Goal: Contribute content: Contribute content

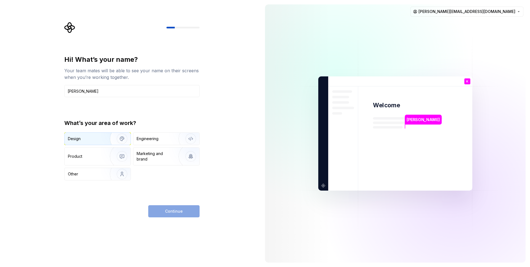
type input "[PERSON_NAME]"
click at [81, 136] on div "Design" at bounding box center [85, 139] width 35 height 6
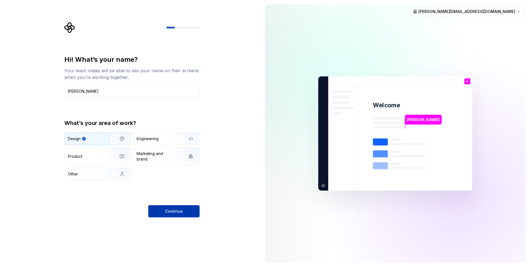
click at [181, 210] on span "Continue" at bounding box center [174, 212] width 18 height 6
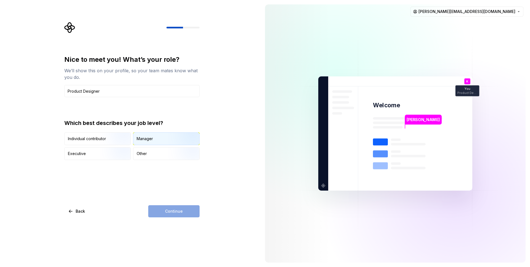
type input "Product Designer"
click at [151, 137] on div "Manager" at bounding box center [145, 139] width 16 height 6
click at [173, 209] on span "Continue" at bounding box center [174, 212] width 18 height 6
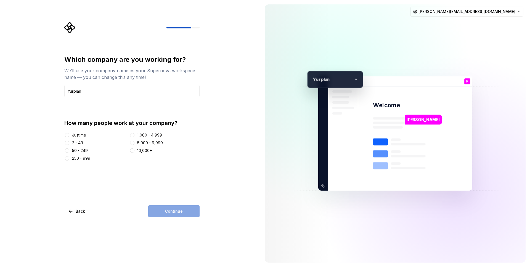
type input "Yurplan"
click at [72, 144] on div "2 - 49" at bounding box center [77, 143] width 11 height 6
click at [69, 144] on button "2 - 49" at bounding box center [67, 143] width 4 height 4
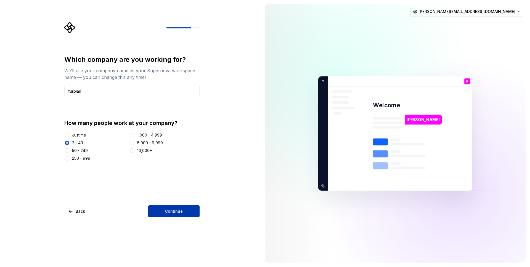
click at [185, 209] on button "Continue" at bounding box center [173, 211] width 51 height 12
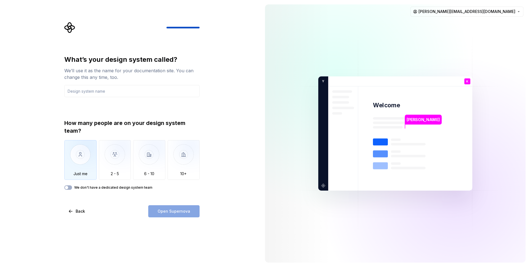
click at [84, 151] on img "button" at bounding box center [80, 158] width 32 height 37
click at [182, 212] on div "Open Supernova" at bounding box center [173, 211] width 51 height 12
click at [113, 91] on input "text" at bounding box center [131, 91] width 135 height 12
type input "U"
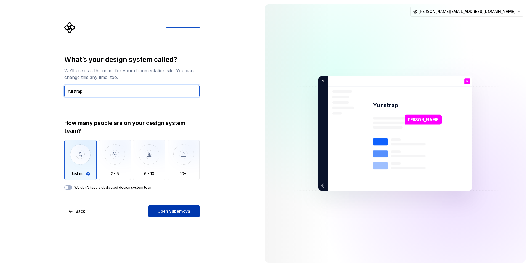
type input "Yurstrap"
click at [164, 210] on span "Open Supernova" at bounding box center [174, 212] width 33 height 6
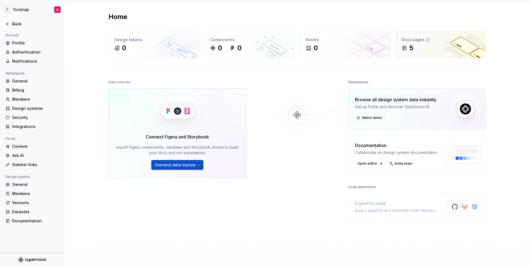
click at [431, 47] on div "5" at bounding box center [440, 48] width 79 height 9
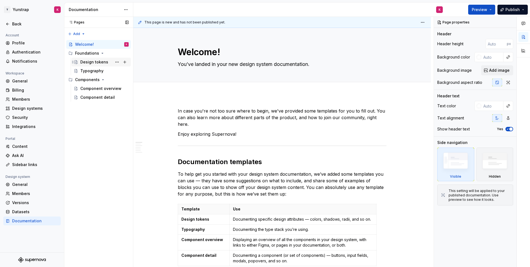
click at [96, 63] on div "Design tokens" at bounding box center [94, 62] width 28 height 6
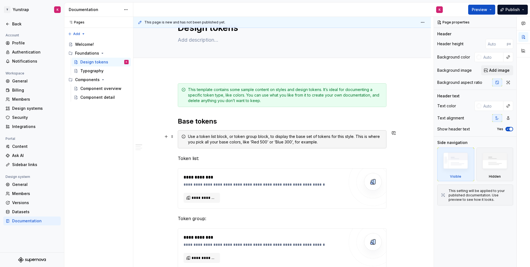
scroll to position [26, 0]
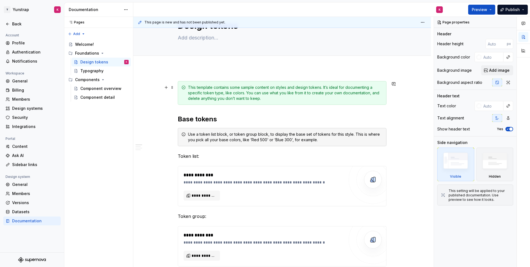
click at [219, 94] on div "This template contains some sample content on styles and design tokens. It’s id…" at bounding box center [285, 93] width 195 height 17
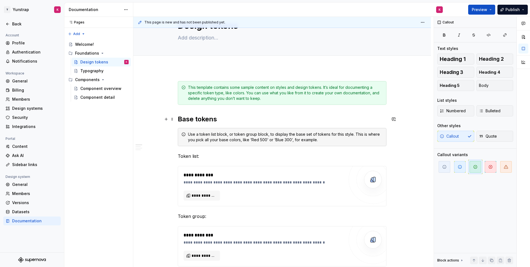
click at [211, 116] on h2 "Base tokens" at bounding box center [282, 119] width 209 height 9
click at [198, 159] on p "Token list:" at bounding box center [282, 156] width 209 height 7
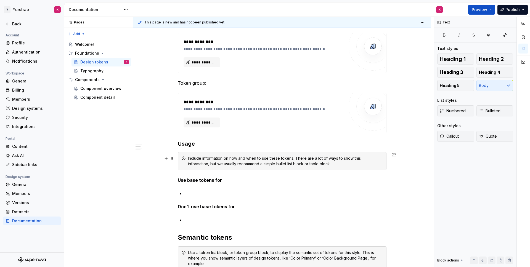
scroll to position [201, 0]
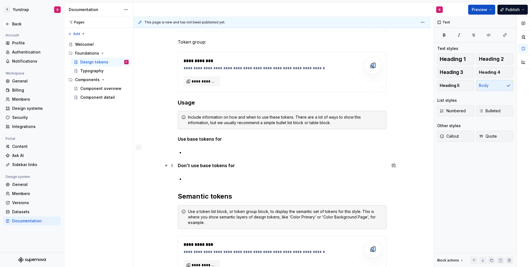
click at [197, 164] on strong "Don’t use base tokens for" at bounding box center [206, 166] width 57 height 6
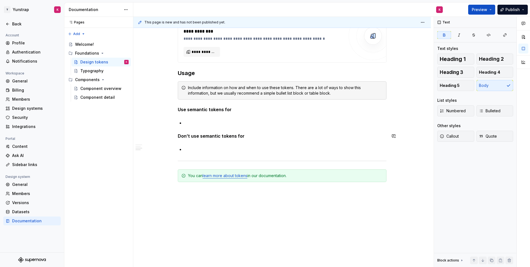
scroll to position [429, 0]
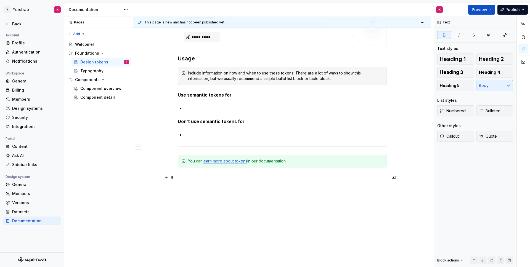
click at [204, 175] on p at bounding box center [282, 177] width 209 height 7
click at [169, 178] on button "button" at bounding box center [166, 178] width 8 height 8
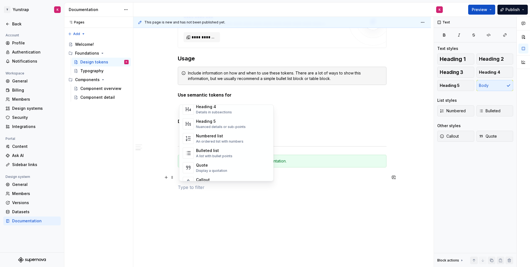
type textarea "*"
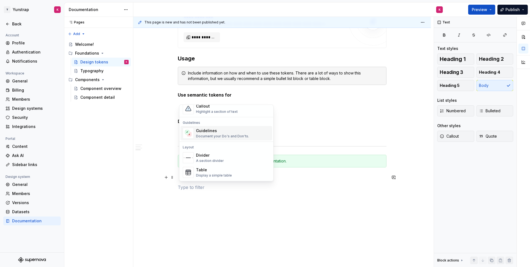
click at [210, 134] on div "Document your Do's and Don'ts." at bounding box center [222, 136] width 53 height 4
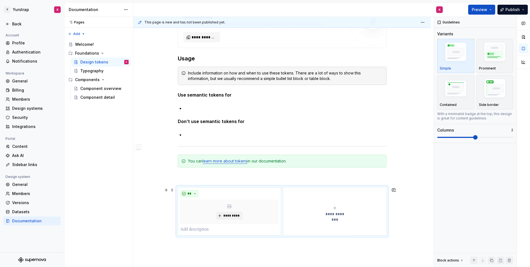
click at [339, 205] on button "**********" at bounding box center [334, 211] width 103 height 48
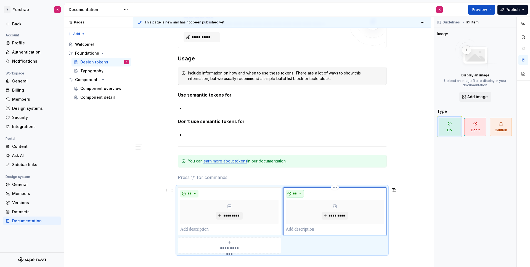
click at [300, 193] on button "**" at bounding box center [295, 194] width 18 height 8
click at [305, 217] on span "Don't" at bounding box center [311, 213] width 47 height 9
click at [167, 177] on button "button" at bounding box center [166, 178] width 8 height 8
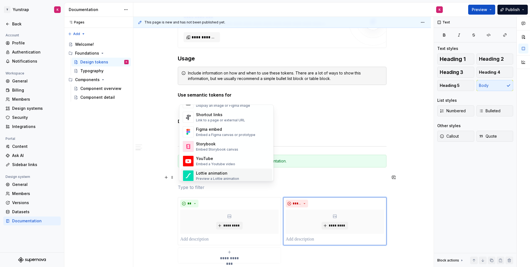
scroll to position [244, 0]
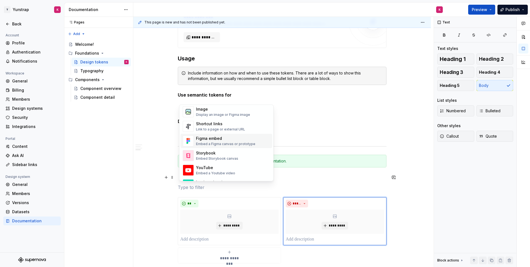
click at [211, 141] on div "Figma embed" at bounding box center [225, 139] width 59 height 6
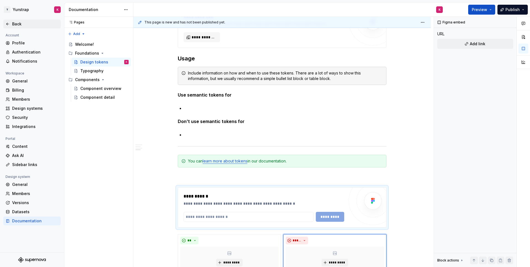
click at [17, 24] on div "Back" at bounding box center [35, 24] width 46 height 6
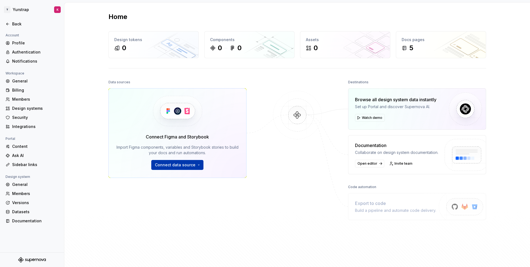
click at [178, 164] on span "Connect data source" at bounding box center [175, 165] width 41 height 6
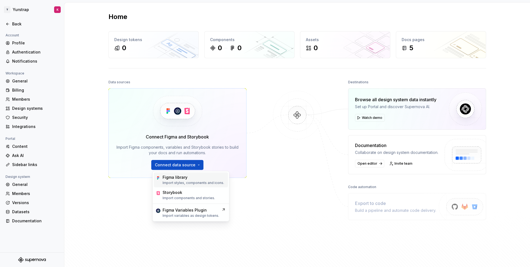
click at [179, 180] on div "Figma library Import styles, components and icons." at bounding box center [194, 180] width 62 height 10
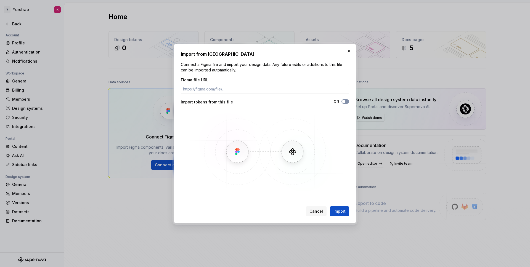
click at [344, 102] on span "button" at bounding box center [343, 101] width 3 height 3
click at [193, 84] on input "Figma file URL" at bounding box center [265, 89] width 168 height 10
paste input "[URL][DOMAIN_NAME]"
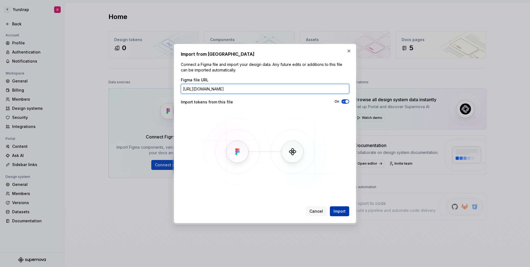
type input "[URL][DOMAIN_NAME]"
click at [335, 210] on span "Import" at bounding box center [339, 212] width 12 height 6
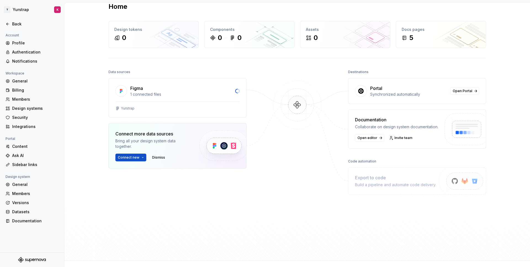
scroll to position [14, 0]
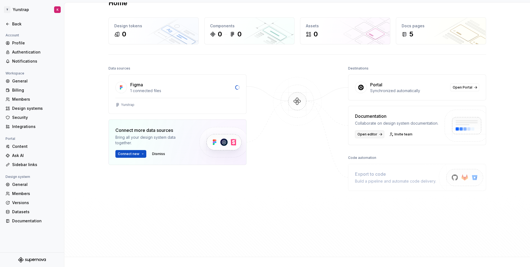
click at [372, 136] on span "Open editor" at bounding box center [367, 134] width 20 height 4
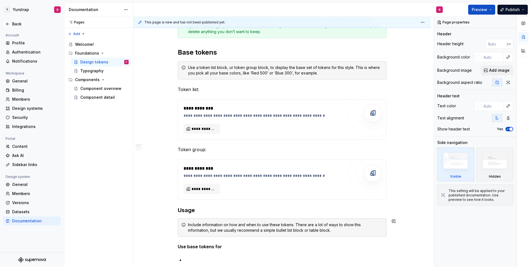
scroll to position [84, 0]
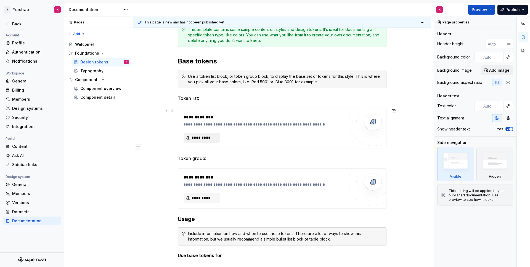
click at [204, 137] on span "**********" at bounding box center [203, 138] width 25 height 6
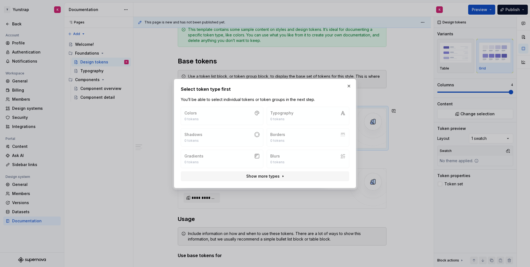
click at [235, 106] on div "Select token type first You’ll be able to select individual tokens or token gro…" at bounding box center [265, 133] width 168 height 95
click at [218, 120] on div "Colors 0 tokens Typography 0 tokens Shadows 0 tokens Borders 0 tokens Gradients…" at bounding box center [265, 137] width 168 height 61
click at [345, 84] on button "button" at bounding box center [349, 86] width 8 height 8
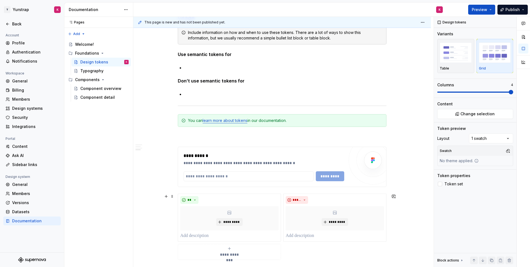
scroll to position [493, 0]
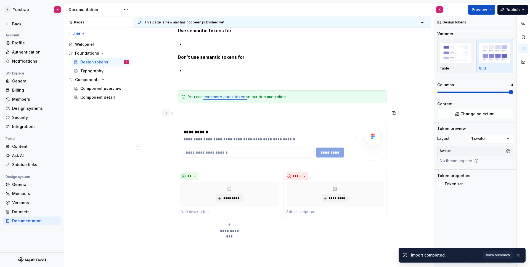
click at [167, 114] on button "button" at bounding box center [166, 113] width 8 height 8
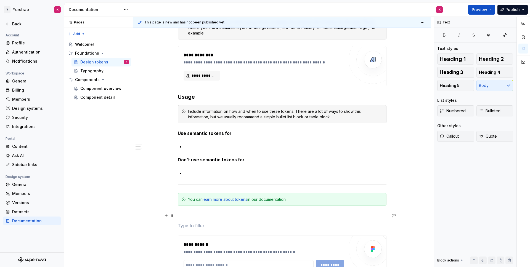
scroll to position [0, 0]
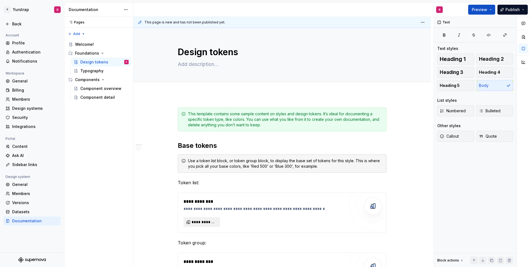
click at [196, 224] on span "**********" at bounding box center [203, 222] width 25 height 6
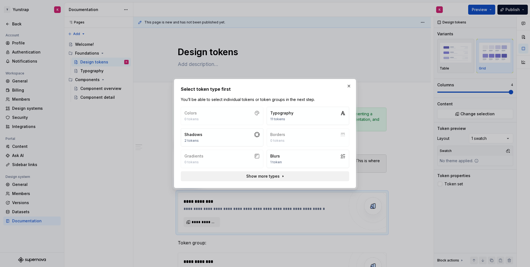
click at [255, 176] on span "Show more types" at bounding box center [262, 177] width 33 height 6
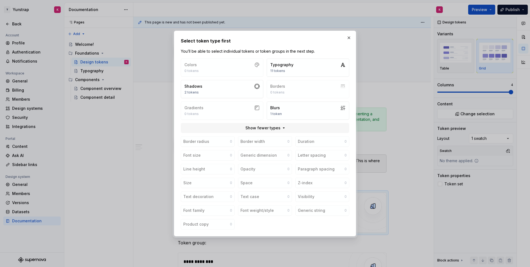
click at [230, 71] on div "Colors 0 tokens Typography 11 tokens Shadows 2 tokens Borders 0 tokens Gradient…" at bounding box center [265, 88] width 168 height 61
click at [312, 63] on button "Typography 11 tokens" at bounding box center [308, 67] width 82 height 18
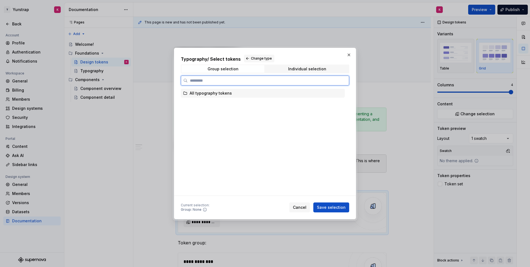
click at [222, 90] on div "All typography tokens" at bounding box center [263, 93] width 164 height 9
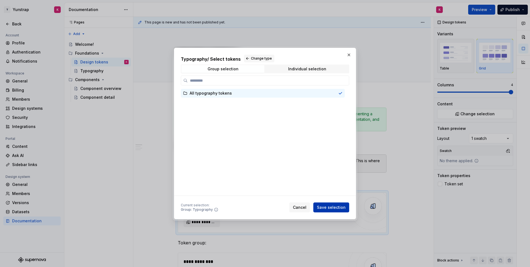
click at [330, 205] on span "Save selection" at bounding box center [331, 208] width 29 height 6
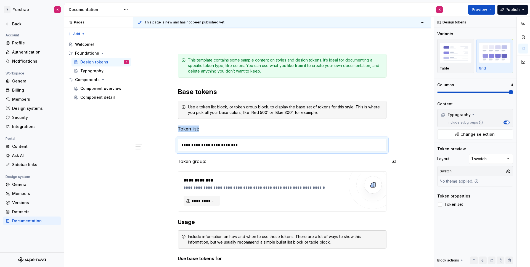
scroll to position [55, 0]
click at [217, 145] on div "**********" at bounding box center [282, 144] width 208 height 12
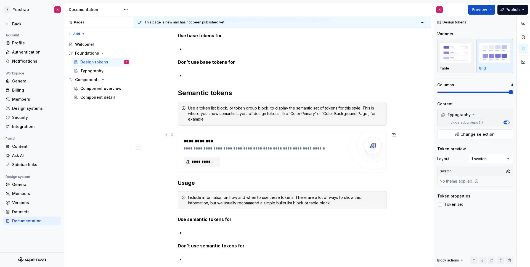
scroll to position [293, 0]
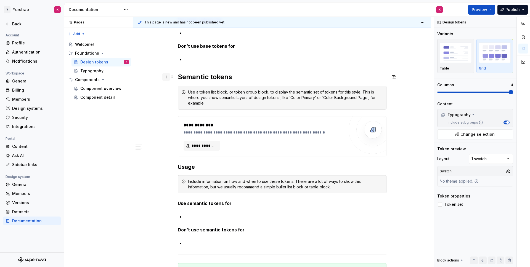
click at [169, 75] on button "button" at bounding box center [166, 77] width 8 height 8
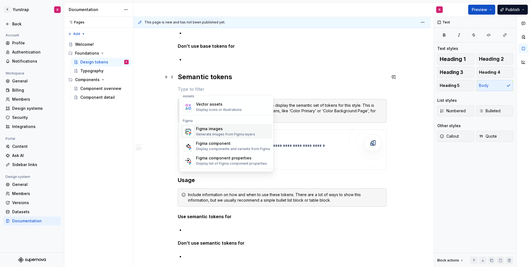
scroll to position [499, 0]
click at [209, 148] on div "Display components and variants from Figma" at bounding box center [233, 148] width 74 height 4
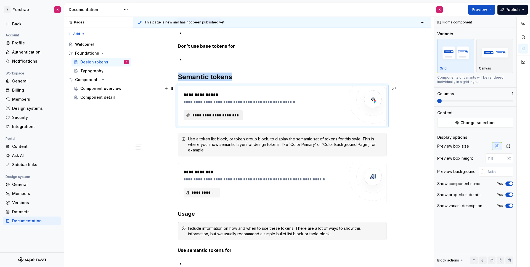
click at [210, 113] on span "**********" at bounding box center [215, 116] width 48 height 6
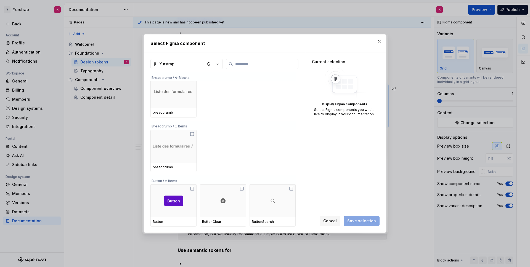
scroll to position [6, 0]
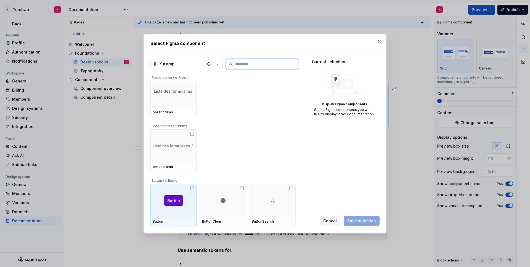
click at [192, 187] on icon at bounding box center [192, 188] width 4 height 4
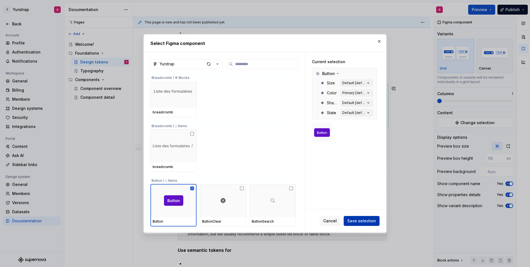
click at [363, 221] on span "Save selection" at bounding box center [361, 221] width 29 height 6
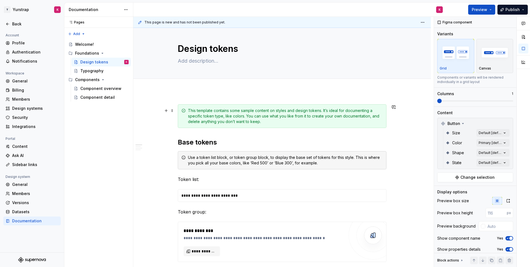
scroll to position [0, 0]
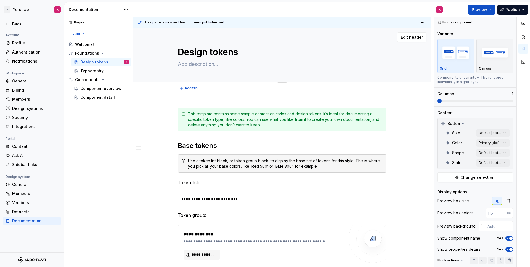
click at [203, 55] on textarea "Design tokens" at bounding box center [281, 52] width 209 height 13
click at [480, 9] on span "Preview" at bounding box center [479, 10] width 15 height 6
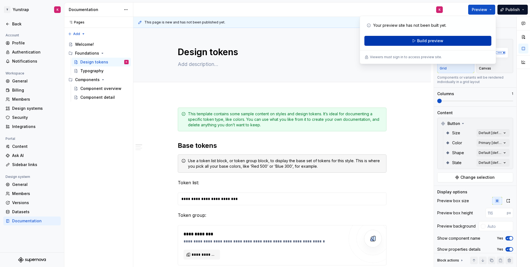
click at [423, 41] on span "Build preview" at bounding box center [430, 41] width 26 height 6
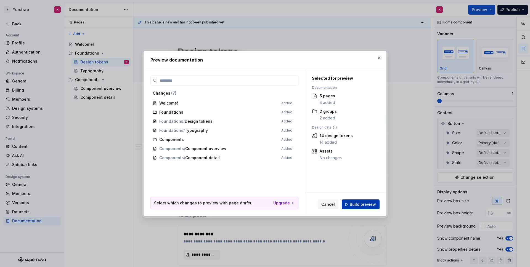
click at [358, 204] on span "Build preview" at bounding box center [363, 205] width 26 height 6
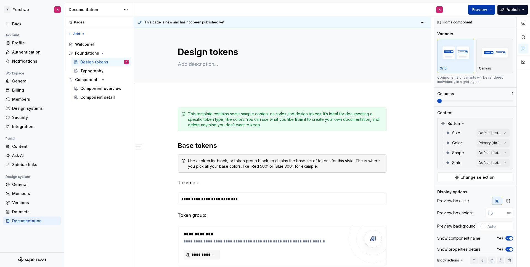
click at [482, 8] on span "Preview" at bounding box center [479, 10] width 15 height 6
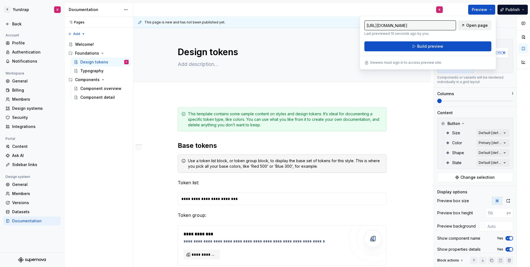
click at [473, 24] on span "Open page" at bounding box center [477, 26] width 22 height 6
click at [17, 11] on html "Y Yurstrap K Back Account Profile Authentication Notifications Workspace Genera…" at bounding box center [265, 133] width 530 height 267
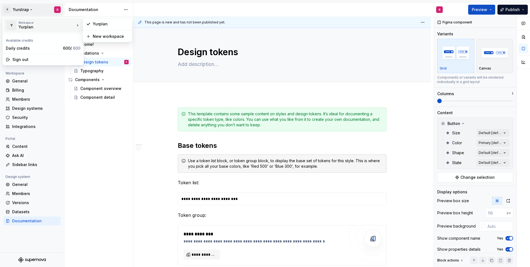
click at [25, 26] on div "Yurplan" at bounding box center [41, 27] width 47 height 6
click at [151, 10] on html "Y Yurstrap K Back Account Profile Authentication Notifications Workspace Genera…" at bounding box center [265, 133] width 530 height 267
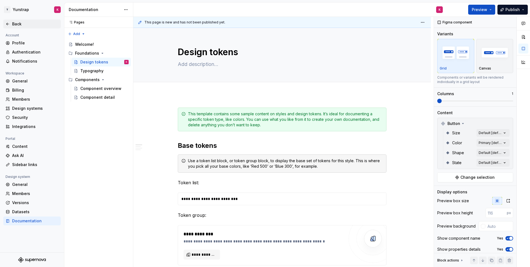
click at [9, 25] on icon at bounding box center [8, 24] width 4 height 4
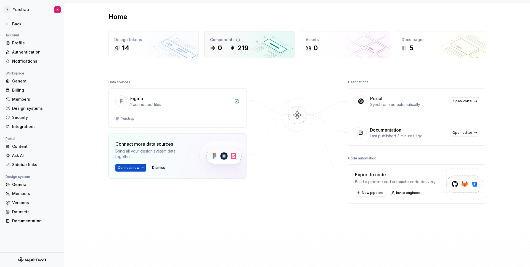
click at [242, 48] on div "219" at bounding box center [242, 48] width 11 height 9
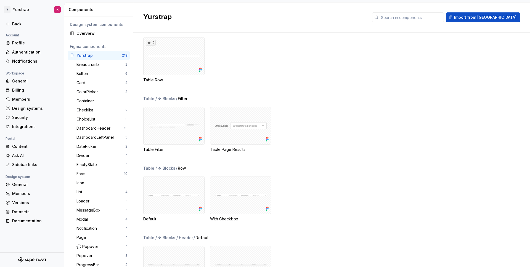
scroll to position [3209, 0]
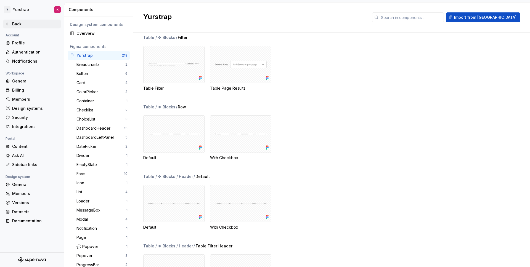
click at [8, 26] on div "Back" at bounding box center [32, 24] width 53 height 6
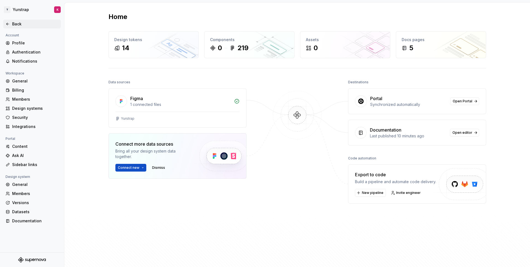
click at [11, 24] on div "Back" at bounding box center [32, 24] width 53 height 6
click at [7, 25] on icon at bounding box center [8, 24] width 4 height 4
click at [159, 47] on div "14" at bounding box center [153, 48] width 79 height 9
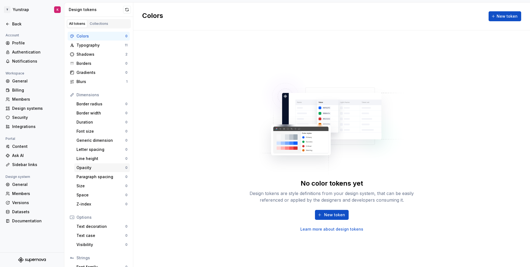
scroll to position [35, 0]
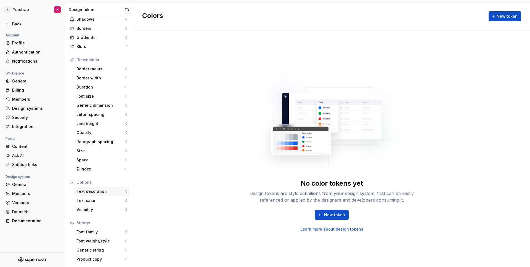
click at [88, 191] on div "Text decoration" at bounding box center [100, 192] width 49 height 6
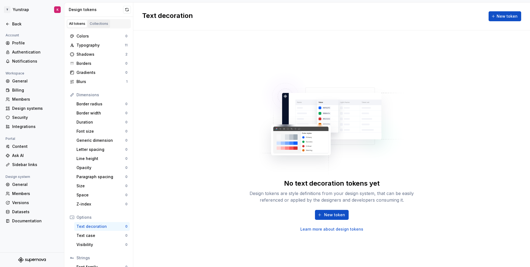
click at [96, 27] on link "Collections" at bounding box center [99, 24] width 22 height 8
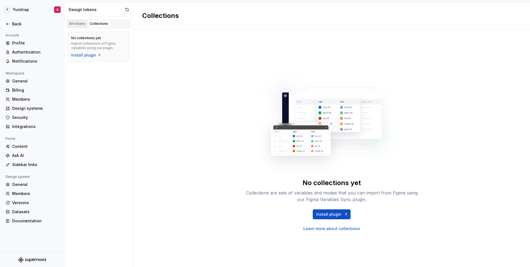
click at [79, 26] on div "All tokens" at bounding box center [77, 24] width 16 height 4
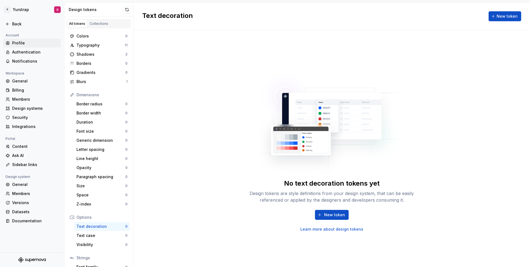
click at [22, 44] on div "Profile" at bounding box center [35, 43] width 46 height 6
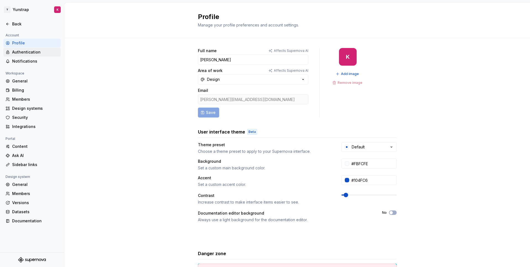
click at [41, 54] on div "Authentication" at bounding box center [35, 52] width 46 height 6
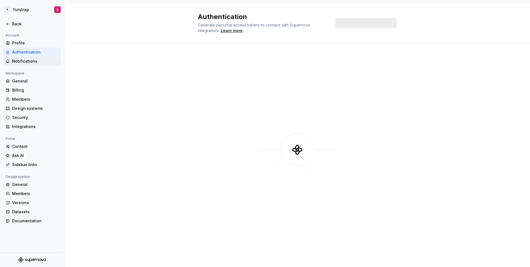
click at [36, 60] on div "Notifications" at bounding box center [35, 61] width 46 height 6
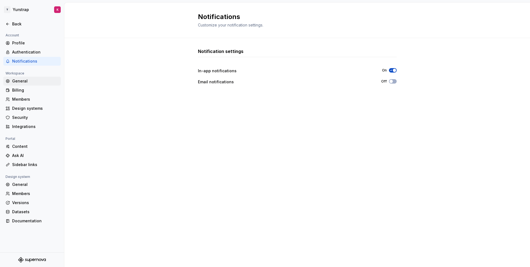
click at [26, 84] on div "General" at bounding box center [35, 81] width 46 height 6
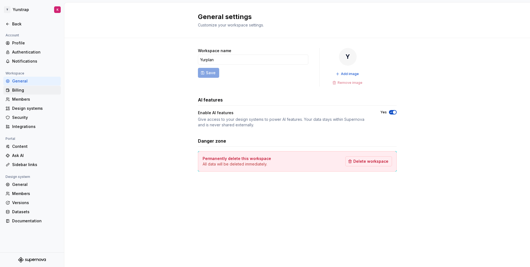
click at [43, 90] on div "Billing" at bounding box center [35, 90] width 46 height 6
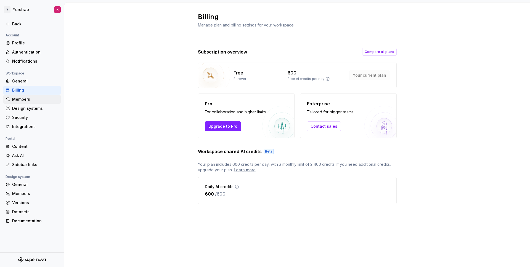
click at [33, 100] on div "Members" at bounding box center [35, 100] width 46 height 6
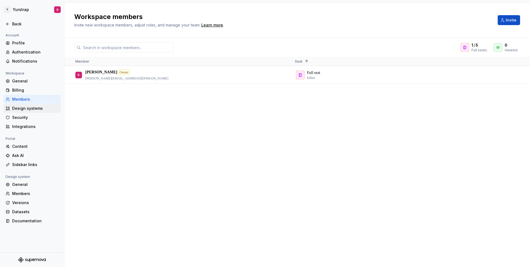
click at [29, 109] on div "Design systems" at bounding box center [35, 109] width 46 height 6
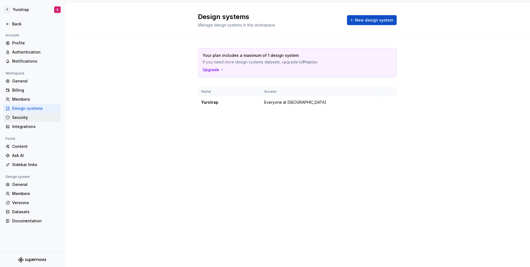
click at [23, 116] on div "Security" at bounding box center [35, 118] width 46 height 6
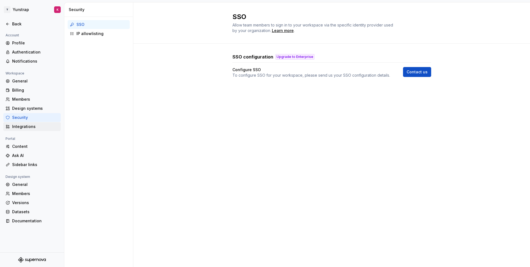
click at [23, 125] on div "Integrations" at bounding box center [35, 127] width 46 height 6
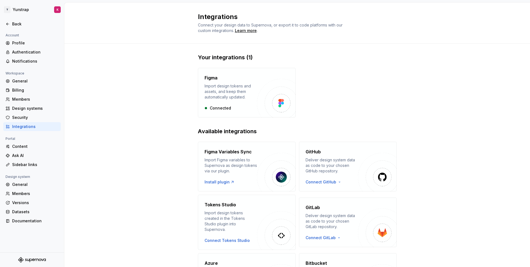
scroll to position [51, 0]
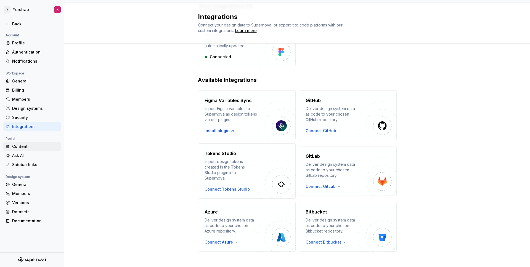
click at [28, 147] on div "Content" at bounding box center [35, 147] width 46 height 6
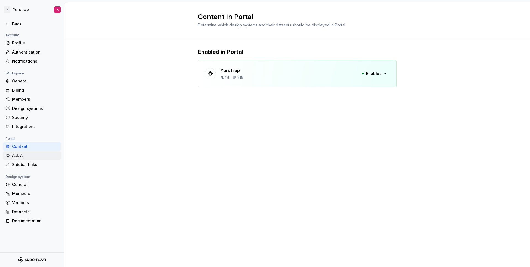
click at [30, 155] on div "Ask AI" at bounding box center [35, 156] width 46 height 6
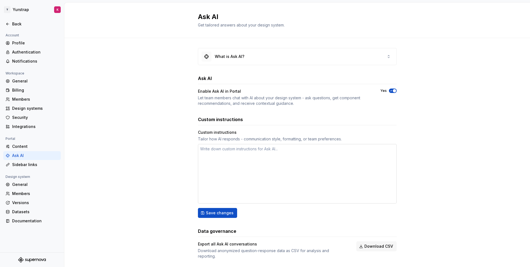
click at [229, 147] on textarea at bounding box center [297, 174] width 199 height 60
click at [227, 136] on div "Tailor how AI responds - communication style, formatting, or team preferences." at bounding box center [297, 139] width 199 height 6
click at [245, 59] on div "What is Ask AI?" at bounding box center [297, 56] width 198 height 17
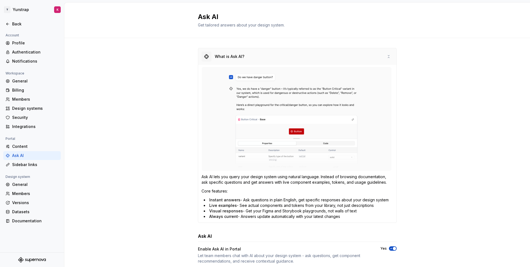
click at [238, 56] on div "What is Ask AI?" at bounding box center [230, 57] width 30 height 6
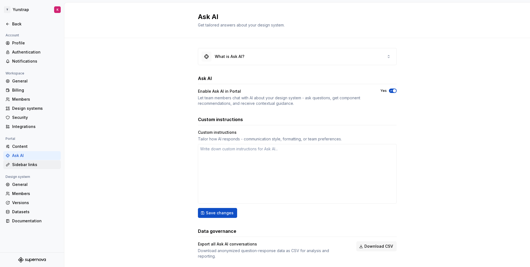
click at [17, 166] on div "Sidebar links" at bounding box center [35, 165] width 46 height 6
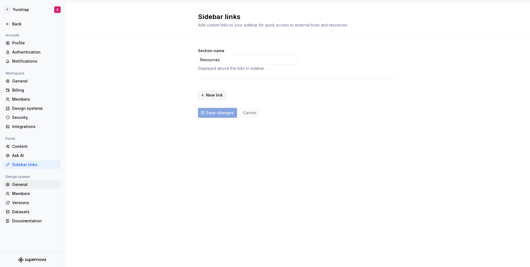
click at [36, 184] on div "General" at bounding box center [35, 185] width 46 height 6
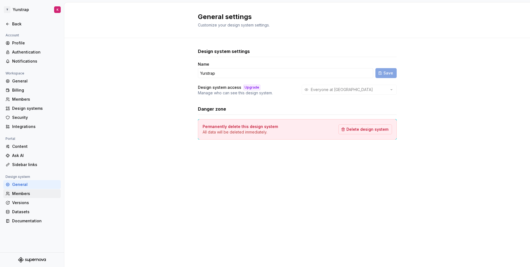
click at [28, 192] on div "Members" at bounding box center [35, 194] width 46 height 6
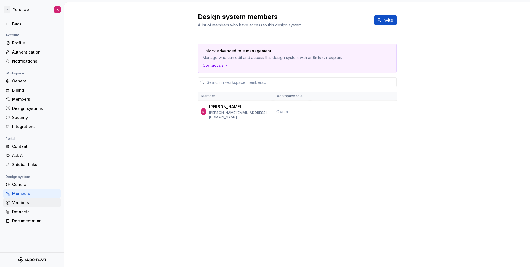
click at [22, 203] on div "Versions" at bounding box center [35, 203] width 46 height 6
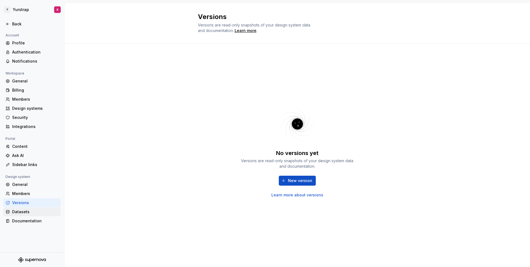
click at [20, 212] on div "Datasets" at bounding box center [35, 212] width 46 height 6
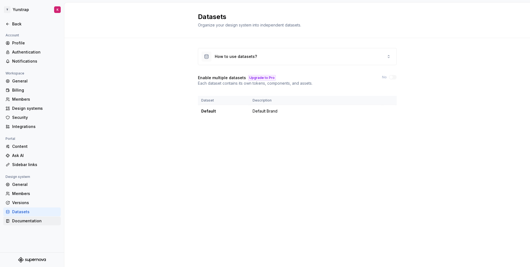
click at [20, 220] on div "Documentation" at bounding box center [35, 221] width 46 height 6
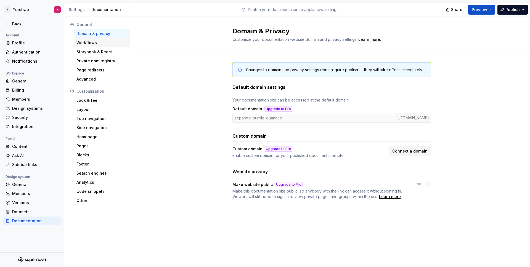
click at [103, 41] on div "Workflows" at bounding box center [101, 43] width 51 height 6
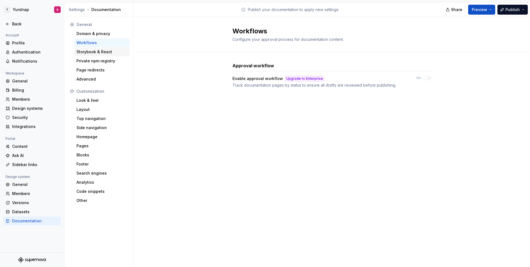
click at [96, 48] on div "Storybook & React" at bounding box center [101, 51] width 55 height 9
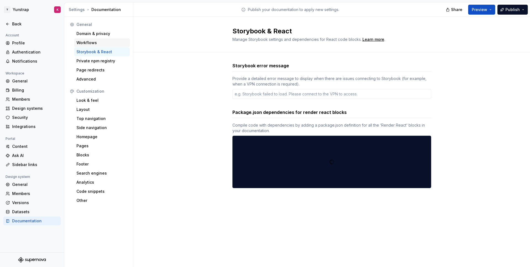
click at [94, 41] on div "Workflows" at bounding box center [101, 43] width 51 height 6
type textarea "*"
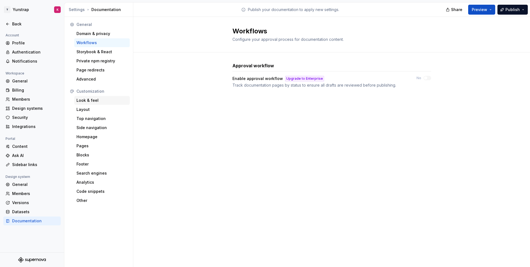
click at [92, 104] on div "Look & feel" at bounding box center [101, 100] width 55 height 9
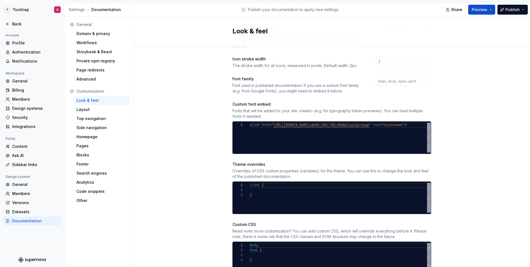
scroll to position [154, 0]
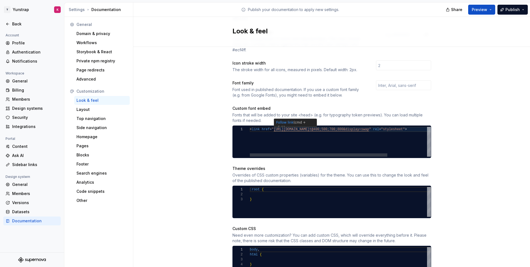
click at [287, 127] on div "< link href = " [URL][DOMAIN_NAME] t@400;500;700;800&display=swap " rel = "styl…" at bounding box center [366, 142] width 233 height 30
type textarea "**********"
click at [287, 127] on div "< link href = " [URL][DOMAIN_NAME] t@400;500;700;800&display=swap " rel = "styl…" at bounding box center [366, 142] width 233 height 30
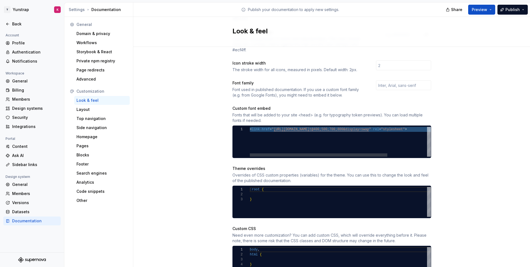
scroll to position [0, 34]
click at [311, 127] on div "< link href = " [URL][DOMAIN_NAME] t@400;500;700;800&display=swap " rel = "styl…" at bounding box center [366, 142] width 233 height 30
click at [301, 106] on div "Custom font embed" at bounding box center [331, 109] width 199 height 6
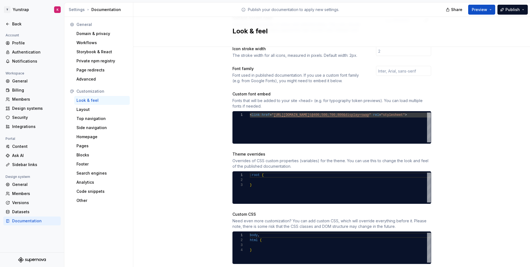
scroll to position [174, 0]
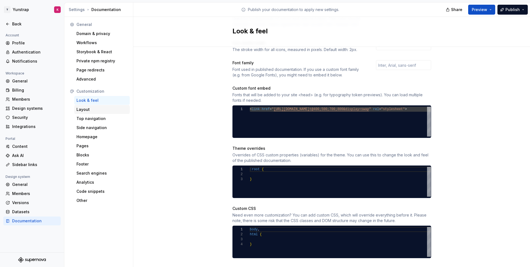
click at [94, 112] on div "Layout" at bounding box center [101, 110] width 51 height 6
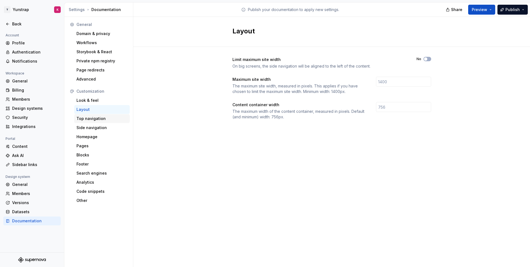
click at [96, 120] on div "Top navigation" at bounding box center [101, 119] width 51 height 6
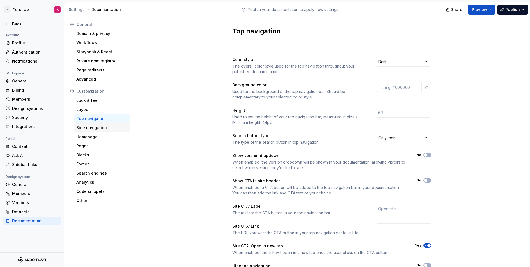
click at [94, 130] on div "Side navigation" at bounding box center [101, 128] width 51 height 6
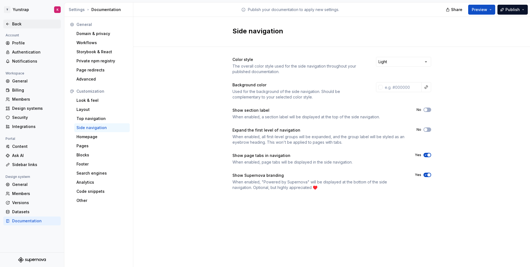
click at [9, 22] on icon at bounding box center [8, 24] width 4 height 4
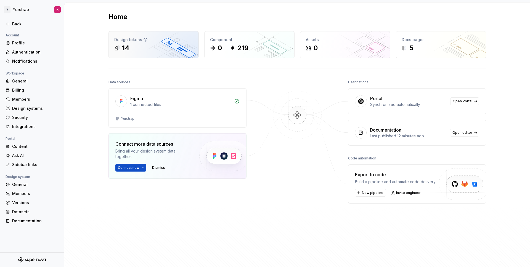
click at [138, 45] on div "14" at bounding box center [153, 48] width 79 height 9
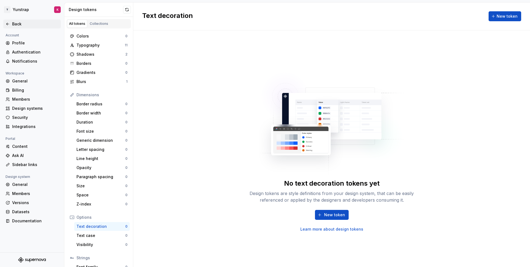
click at [25, 26] on div "Back" at bounding box center [35, 24] width 46 height 6
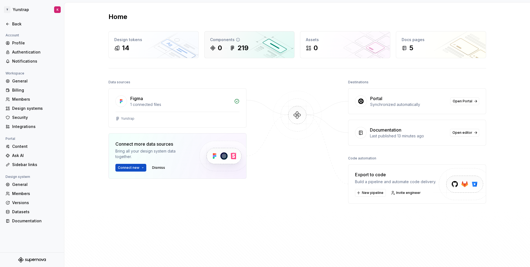
click at [254, 40] on div "Components" at bounding box center [249, 40] width 79 height 6
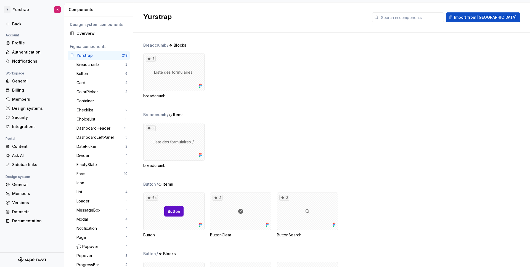
click at [17, 32] on div at bounding box center [32, 30] width 64 height 4
click at [16, 25] on div "Back" at bounding box center [35, 24] width 46 height 6
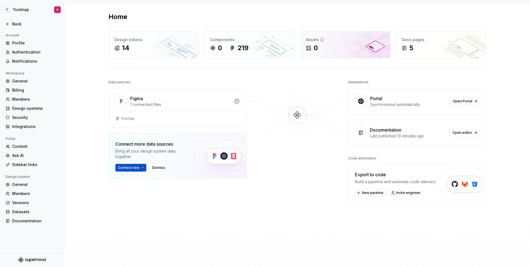
click at [339, 43] on div "Assets 0" at bounding box center [345, 44] width 90 height 26
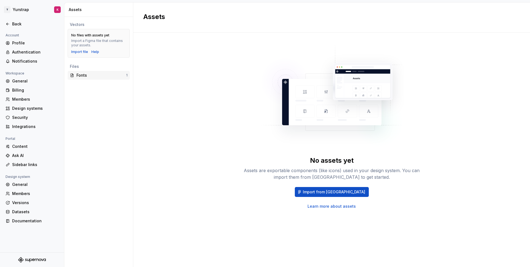
click at [88, 75] on div "Fonts" at bounding box center [101, 76] width 50 height 6
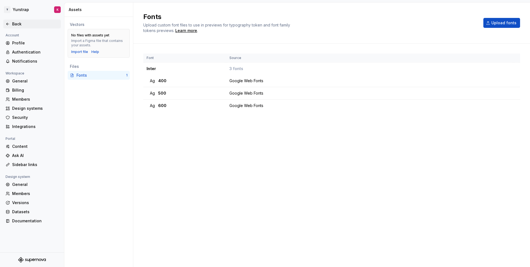
click at [22, 25] on div "Back" at bounding box center [35, 24] width 46 height 6
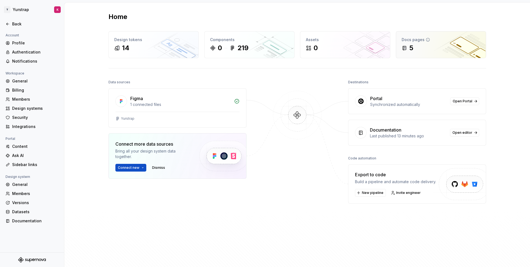
click at [414, 35] on div "Docs pages 5" at bounding box center [441, 44] width 90 height 26
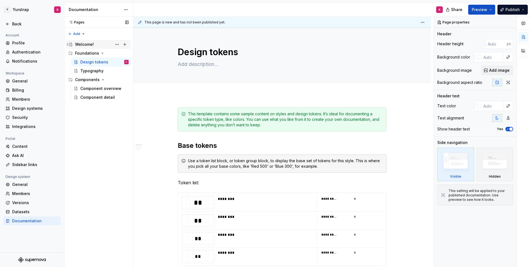
click at [93, 43] on div "Welcome!" at bounding box center [84, 45] width 19 height 6
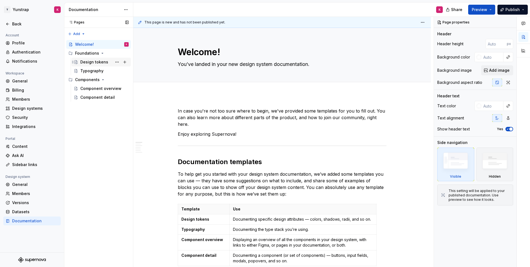
click at [89, 61] on div "Design tokens" at bounding box center [94, 62] width 28 height 6
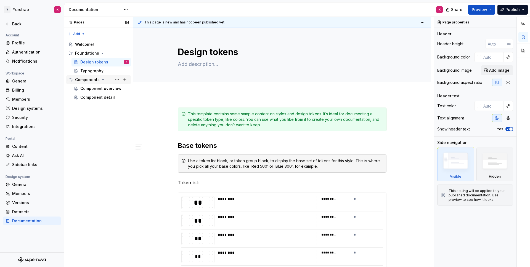
click at [84, 79] on div "Components" at bounding box center [87, 80] width 25 height 6
click at [129, 6] on html "Y Yurstrap K Back Account Profile Authentication Notifications Workspace Genera…" at bounding box center [265, 133] width 530 height 267
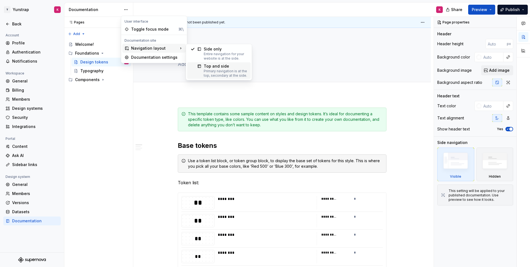
click at [210, 71] on div "Primary navigation is at the top, secondary at the side." at bounding box center [226, 73] width 44 height 9
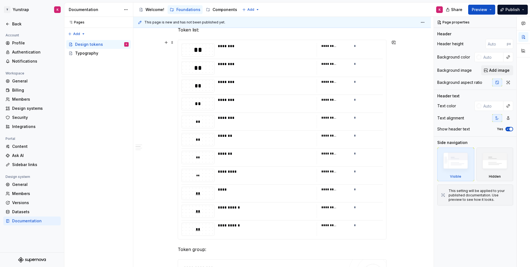
scroll to position [140, 0]
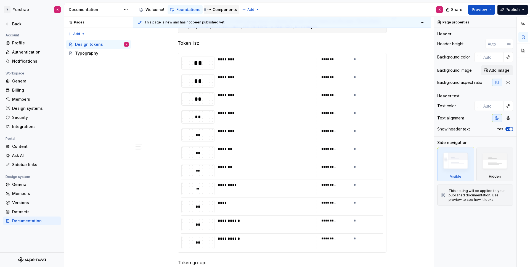
click at [216, 10] on div "Components" at bounding box center [224, 10] width 25 height 6
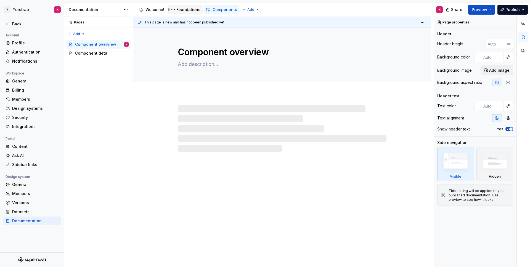
click at [184, 8] on div "Foundations" at bounding box center [188, 10] width 24 height 6
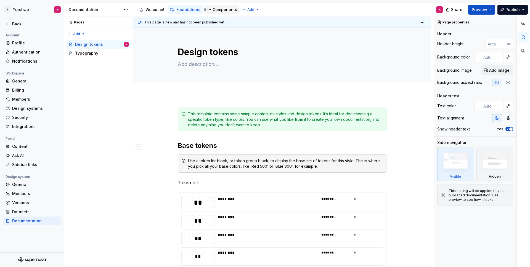
click at [218, 7] on div "Components" at bounding box center [224, 10] width 25 height 6
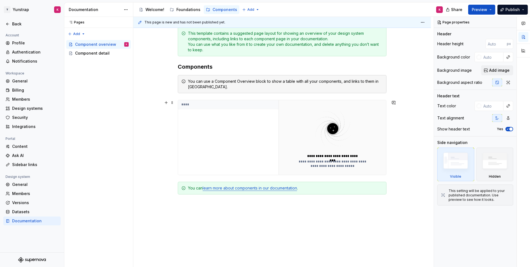
scroll to position [118, 0]
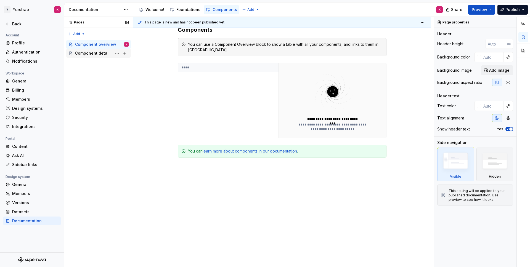
click at [104, 52] on div "Component detail" at bounding box center [92, 53] width 34 height 6
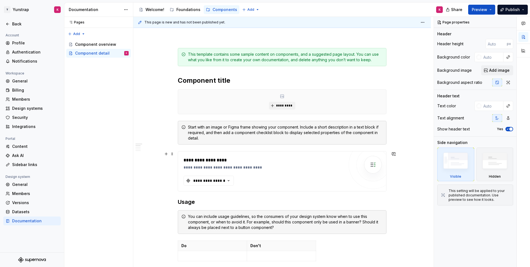
scroll to position [98, 0]
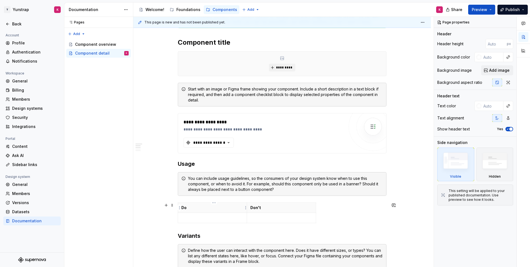
click at [236, 212] on th "Do" at bounding box center [212, 208] width 69 height 10
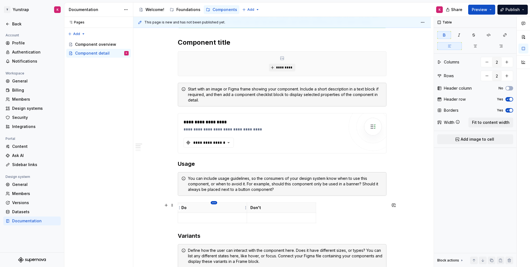
click at [214, 203] on html "Y Yurstrap K Back Account Profile Authentication Notifications Workspace Genera…" at bounding box center [265, 133] width 530 height 267
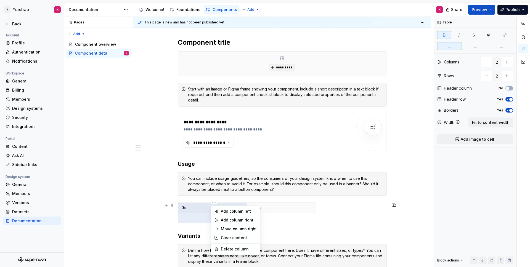
click at [289, 207] on html "Y Yurstrap K Back Account Profile Authentication Notifications Workspace Genera…" at bounding box center [265, 133] width 530 height 267
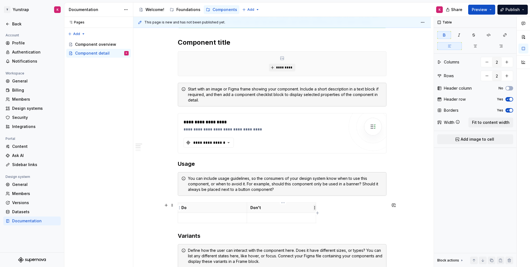
click at [313, 208] on html "Y Yurstrap K Back Account Profile Authentication Notifications Workspace Genera…" at bounding box center [265, 133] width 530 height 267
click at [275, 201] on html "Y Yurstrap K Back Account Profile Authentication Notifications Workspace Genera…" at bounding box center [265, 133] width 530 height 267
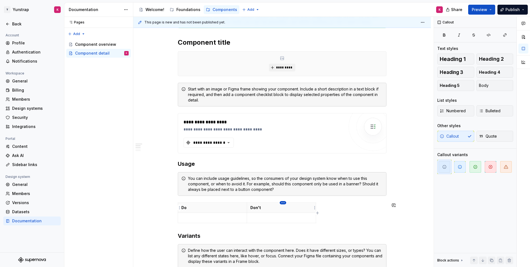
click at [284, 203] on html "Y Yurstrap K Back Account Profile Authentication Notifications Workspace Genera…" at bounding box center [265, 133] width 530 height 267
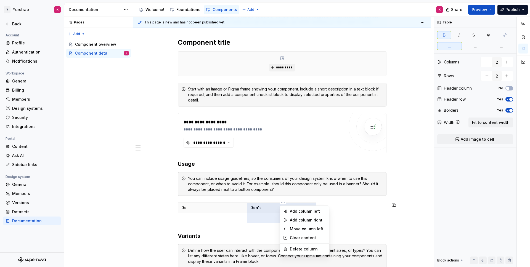
click at [204, 159] on html "Y Yurstrap K Back Account Profile Authentication Notifications Workspace Genera…" at bounding box center [265, 133] width 530 height 267
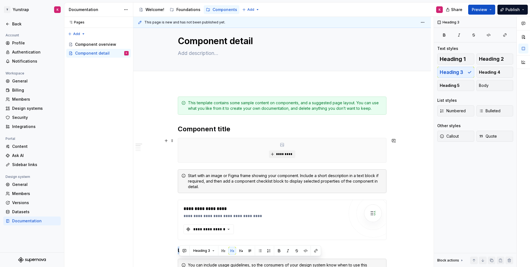
scroll to position [0, 0]
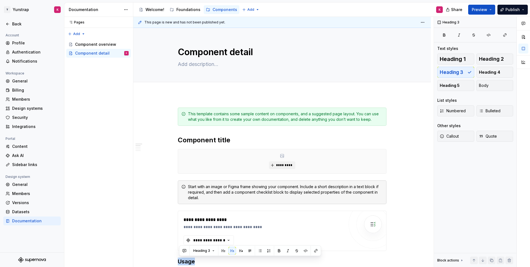
click at [224, 99] on div "**********" at bounding box center [283, 142] width 300 height 251
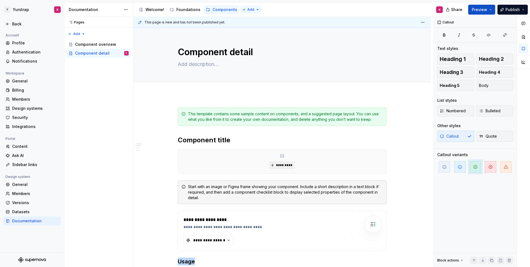
click at [249, 10] on html "Y Yurstrap K Back Account Profile Authentication Notifications Workspace Genera…" at bounding box center [265, 133] width 530 height 267
click at [493, 9] on html "Y Yurstrap K Back Account Profile Authentication Notifications Workspace Genera…" at bounding box center [265, 133] width 530 height 267
click at [492, 10] on button "Preview" at bounding box center [481, 10] width 27 height 10
click at [523, 11] on button "Publish" at bounding box center [512, 10] width 30 height 10
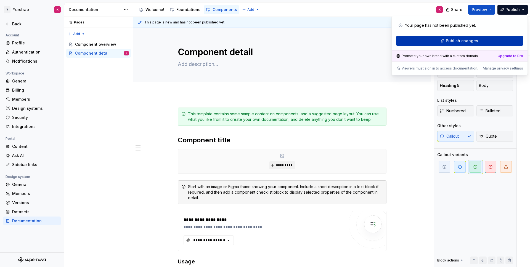
click at [466, 41] on span "Publish changes" at bounding box center [462, 41] width 32 height 6
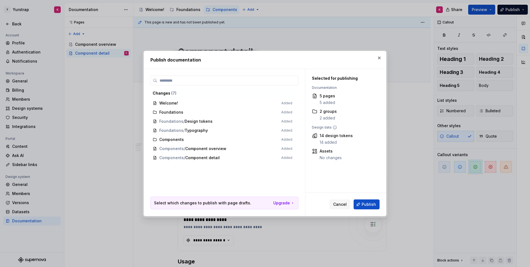
click at [227, 59] on h2 "Publish documentation" at bounding box center [264, 60] width 229 height 7
click at [364, 207] on span "Publish" at bounding box center [368, 205] width 14 height 6
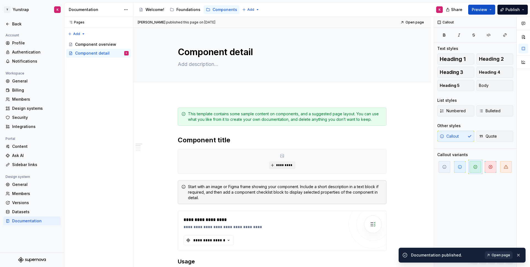
click at [496, 255] on span "Open page" at bounding box center [500, 255] width 18 height 4
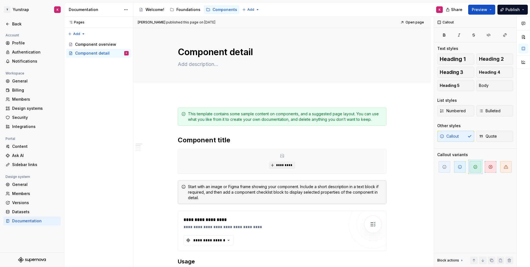
type textarea "*"
